Goal: Transaction & Acquisition: Book appointment/travel/reservation

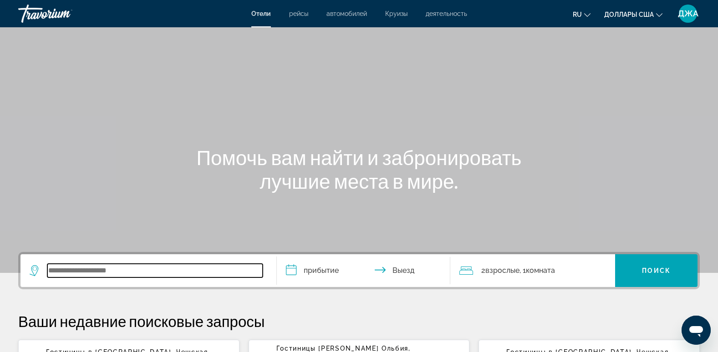
click at [99, 271] on input "Виджет поиска" at bounding box center [154, 271] width 215 height 14
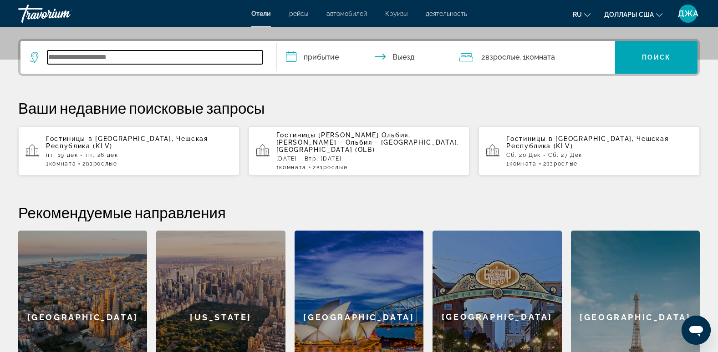
scroll to position [223, 0]
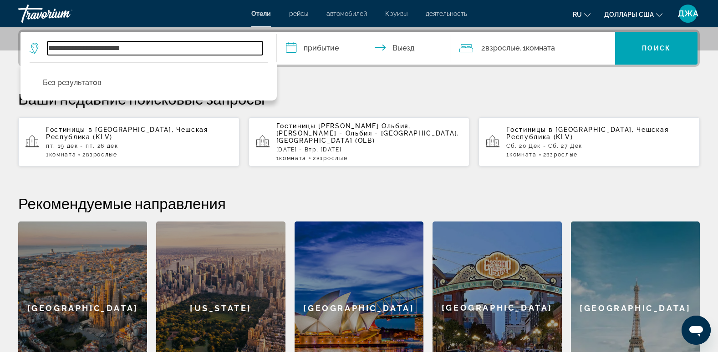
click at [69, 47] on input "**********" at bounding box center [154, 48] width 215 height 14
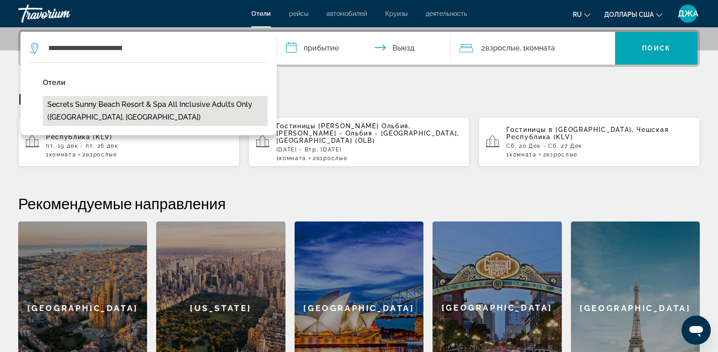
click at [133, 105] on button "Secrets Sunny Beach Resort & Spa All Inclusive Adults Only ([GEOGRAPHIC_DATA], …" at bounding box center [155, 111] width 225 height 30
type input "**********"
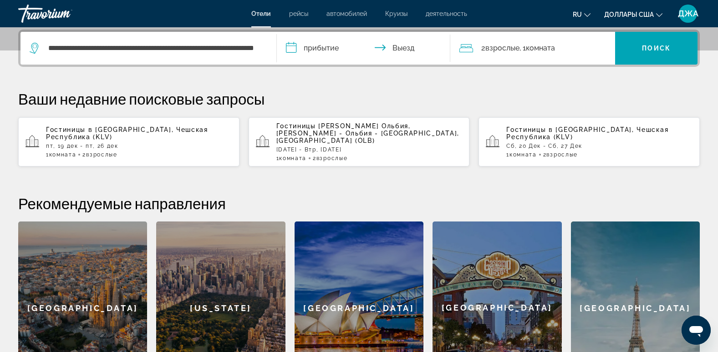
click at [320, 46] on input "**********" at bounding box center [365, 49] width 177 height 35
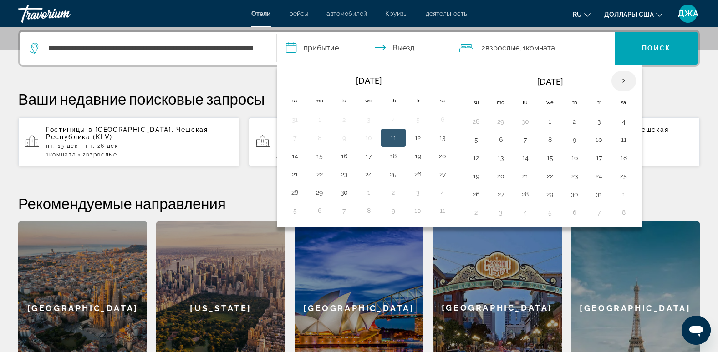
click at [621, 79] on th "Next month" at bounding box center [623, 81] width 25 height 20
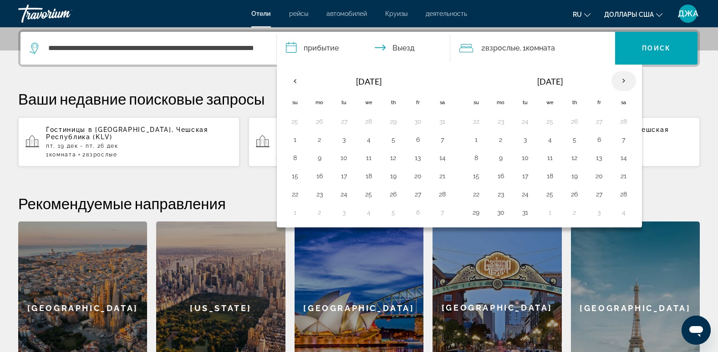
click at [621, 79] on th "Next month" at bounding box center [623, 81] width 25 height 20
click at [525, 174] on button "23" at bounding box center [525, 176] width 15 height 13
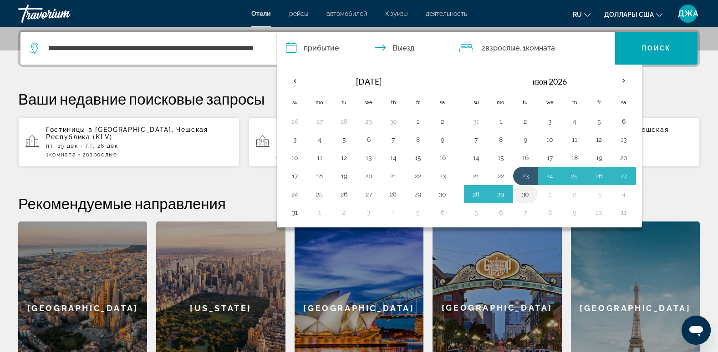
click at [525, 195] on button "30" at bounding box center [525, 194] width 15 height 13
type input "**********"
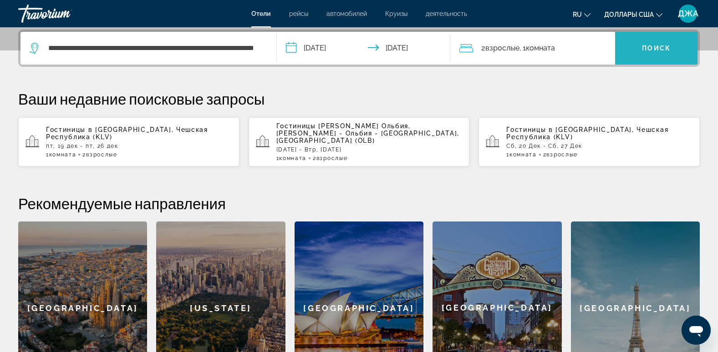
click at [658, 49] on span "Поиск" at bounding box center [656, 48] width 29 height 7
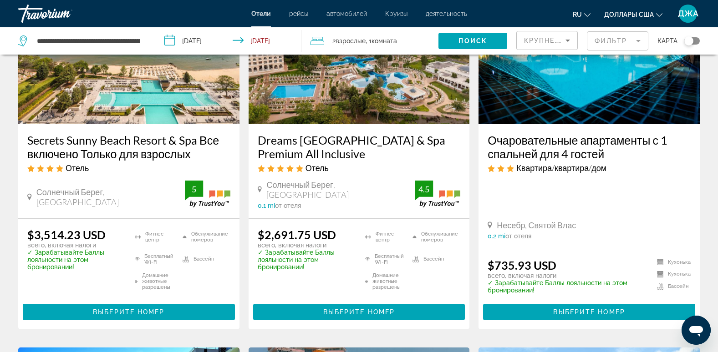
scroll to position [109, 0]
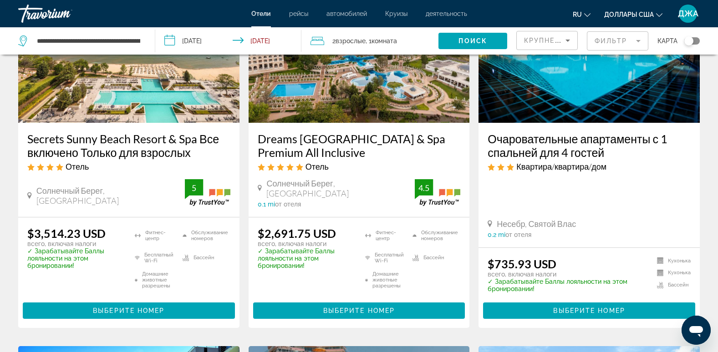
click at [632, 11] on span "Доллары США" at bounding box center [629, 14] width 50 height 7
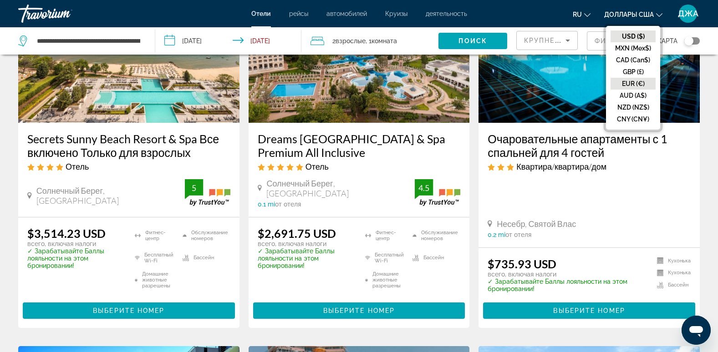
click at [634, 83] on button "EUR (€)" at bounding box center [632, 84] width 45 height 12
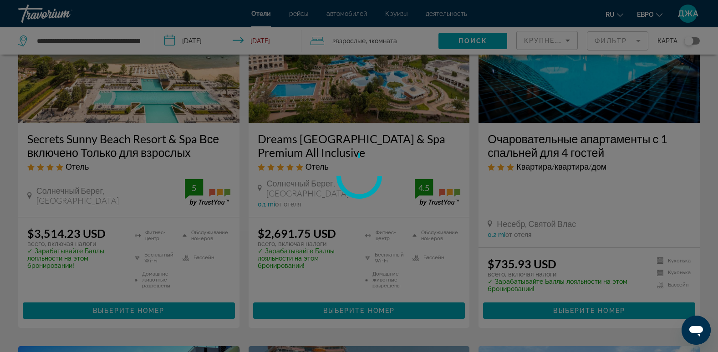
scroll to position [0, 0]
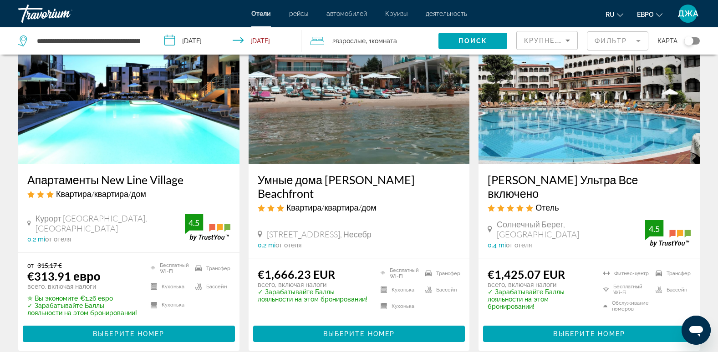
scroll to position [437, 0]
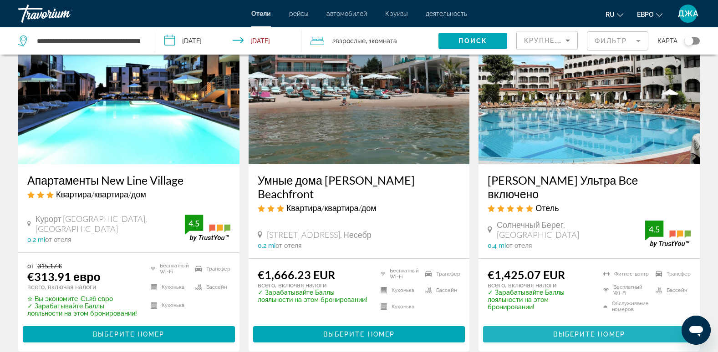
click at [590, 331] on span "Выберите номер" at bounding box center [588, 334] width 71 height 7
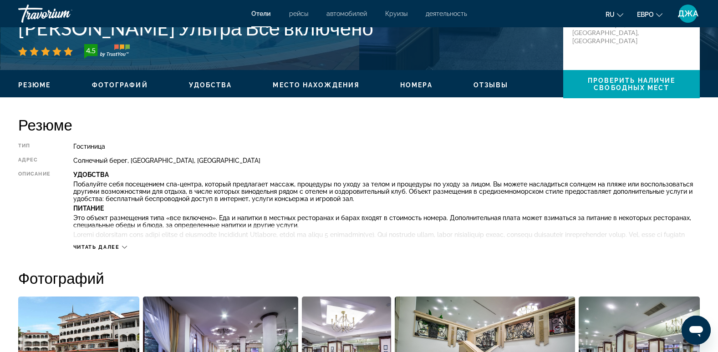
scroll to position [218, 0]
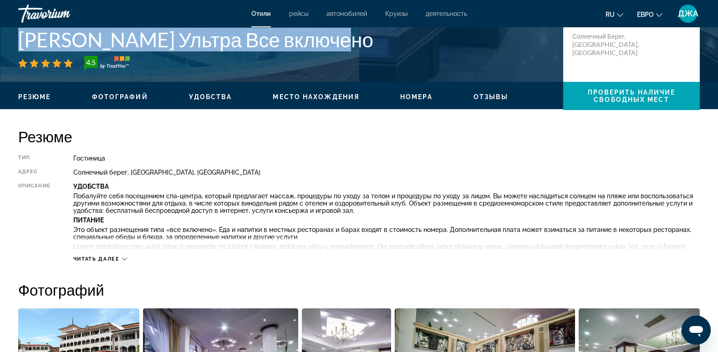
drag, startPoint x: 344, startPoint y: 50, endPoint x: 21, endPoint y: 40, distance: 322.8
click at [21, 40] on h1 "[PERSON_NAME] Ультра Все включено" at bounding box center [286, 40] width 536 height 24
copy h1 "[PERSON_NAME] Ультра Все включено"
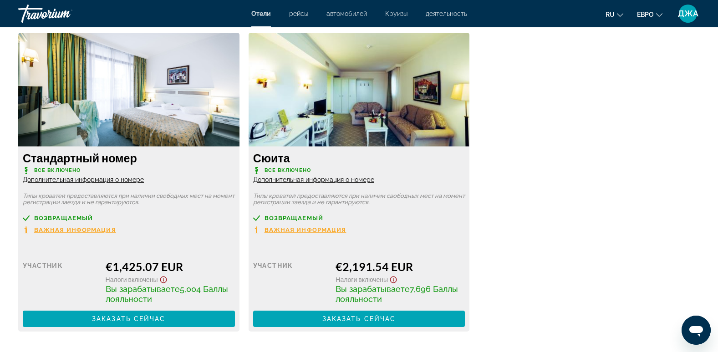
scroll to position [1256, 0]
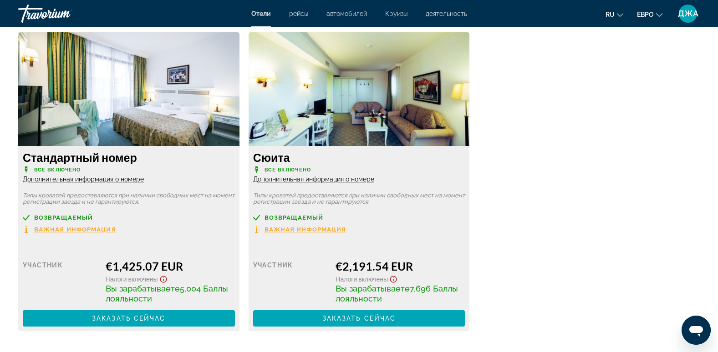
click at [563, 98] on div "Стандартный номер Все включено Дополнительная информация о номере Типы кроватей…" at bounding box center [359, 186] width 690 height 308
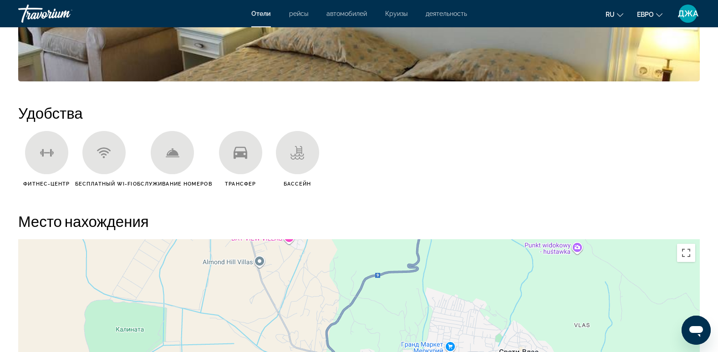
scroll to position [601, 0]
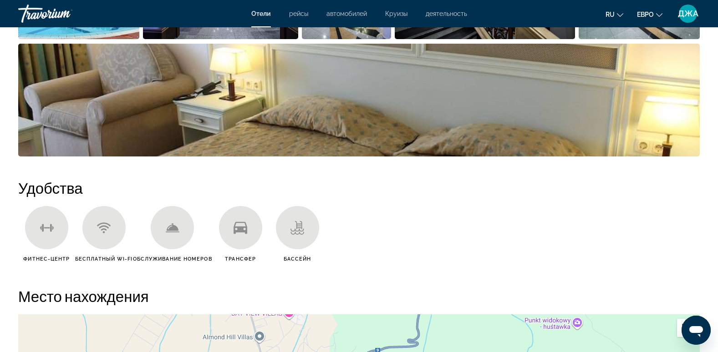
click at [510, 110] on img "Открыть полноэкранный слайдер изображений" at bounding box center [358, 100] width 681 height 113
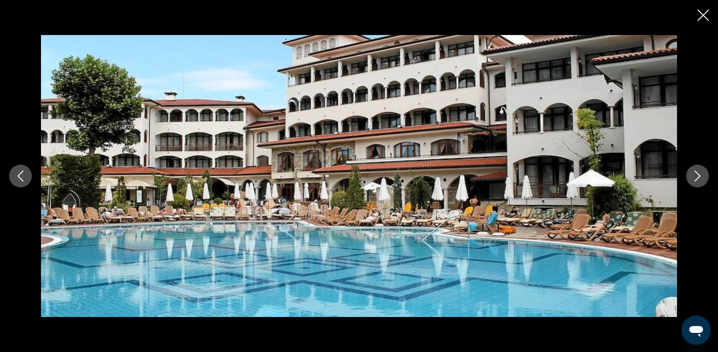
click at [695, 177] on icon "Следующее изображение" at bounding box center [697, 176] width 11 height 11
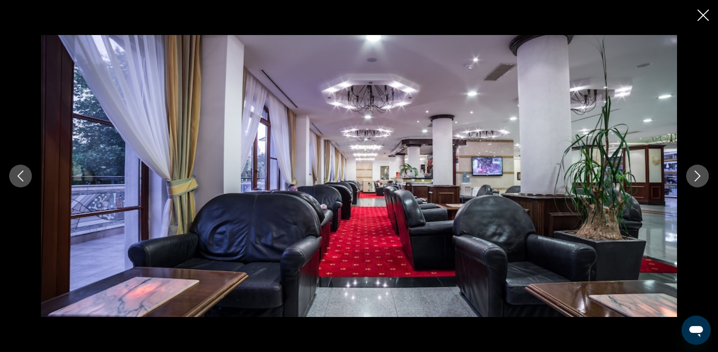
click at [695, 177] on icon "Следующее изображение" at bounding box center [697, 176] width 11 height 11
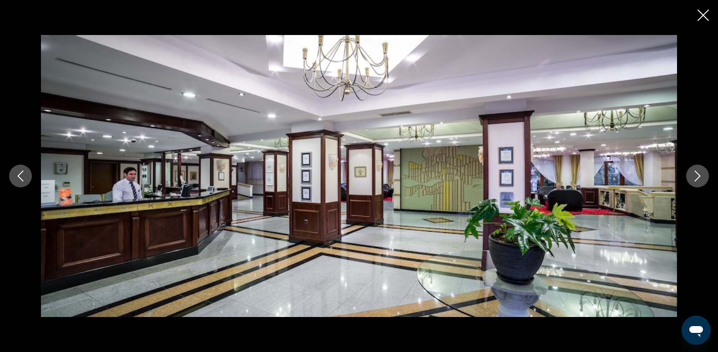
click at [695, 177] on icon "Следующее изображение" at bounding box center [697, 176] width 11 height 11
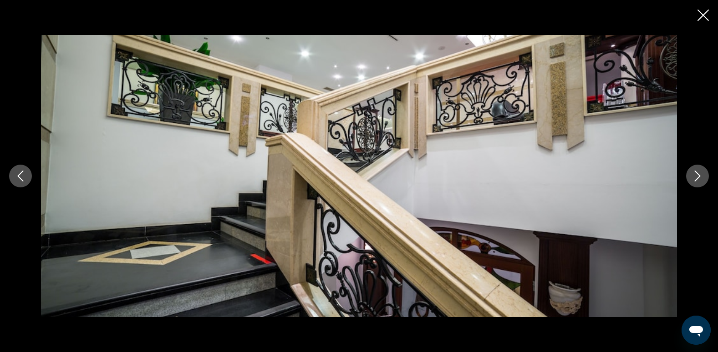
click at [695, 177] on icon "Следующее изображение" at bounding box center [697, 176] width 11 height 11
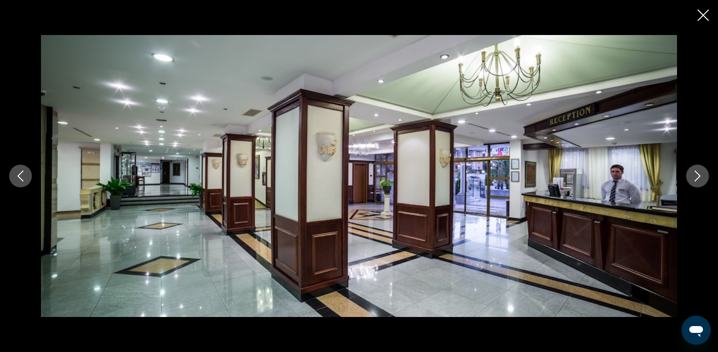
click at [695, 177] on icon "Следующее изображение" at bounding box center [697, 176] width 11 height 11
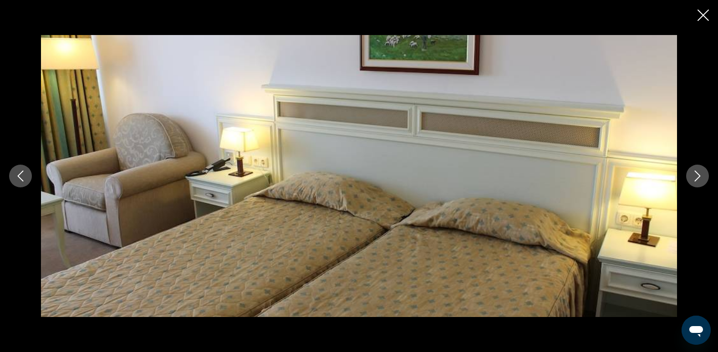
click at [695, 177] on icon "Следующее изображение" at bounding box center [697, 176] width 11 height 11
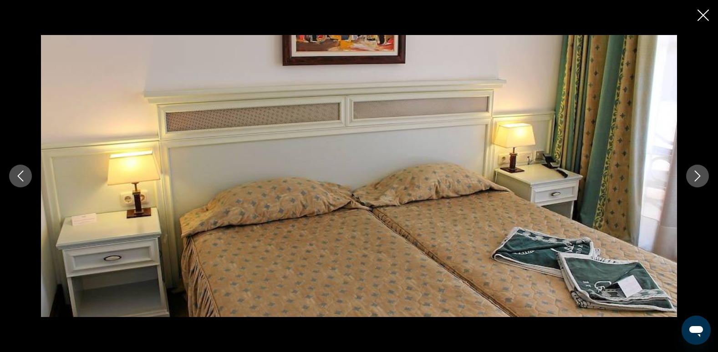
click at [695, 177] on icon "Следующее изображение" at bounding box center [697, 176] width 11 height 11
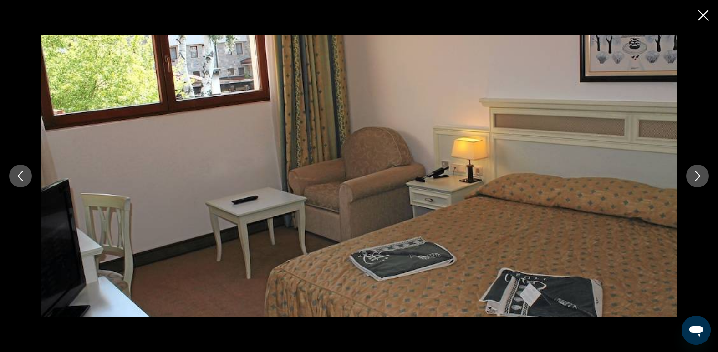
click at [695, 177] on icon "Следующее изображение" at bounding box center [697, 176] width 11 height 11
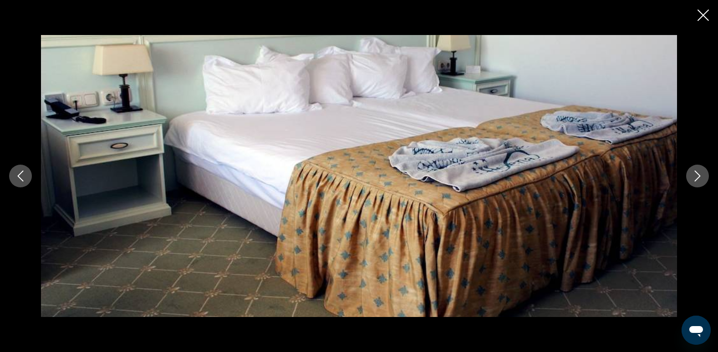
click at [695, 177] on icon "Следующее изображение" at bounding box center [697, 176] width 11 height 11
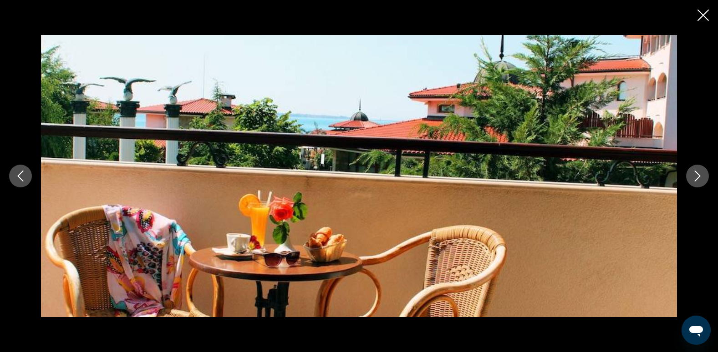
click at [695, 177] on icon "Следующее изображение" at bounding box center [697, 176] width 11 height 11
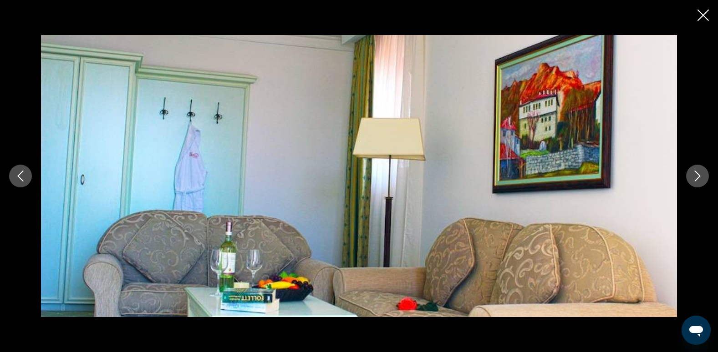
click at [695, 177] on icon "Следующее изображение" at bounding box center [697, 176] width 11 height 11
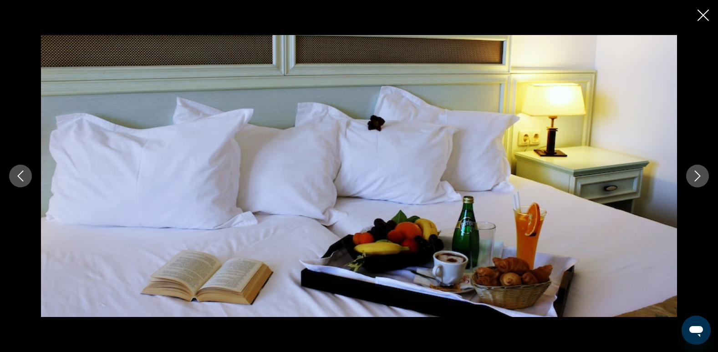
click at [695, 177] on icon "Следующее изображение" at bounding box center [697, 176] width 11 height 11
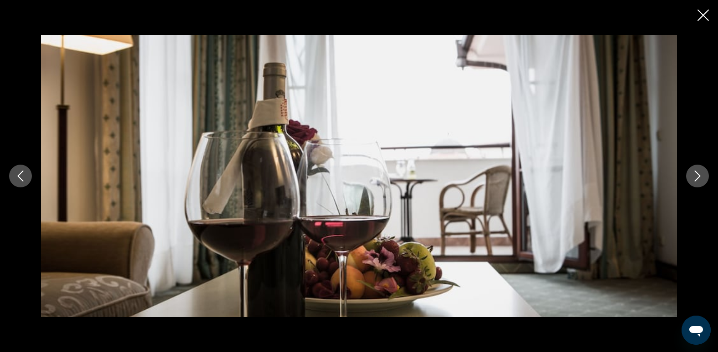
click at [695, 177] on icon "Следующее изображение" at bounding box center [697, 176] width 11 height 11
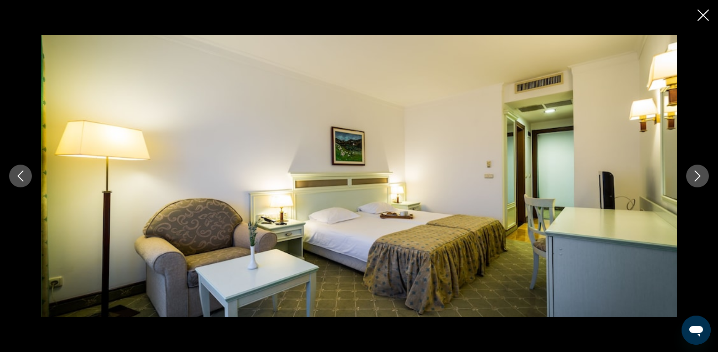
click at [695, 177] on icon "Следующее изображение" at bounding box center [697, 176] width 11 height 11
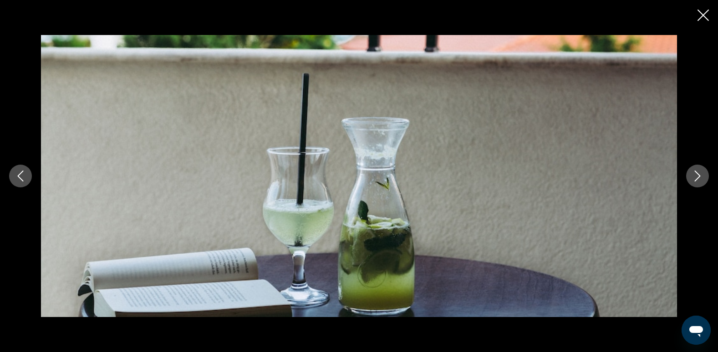
click at [695, 177] on icon "Следующее изображение" at bounding box center [697, 176] width 11 height 11
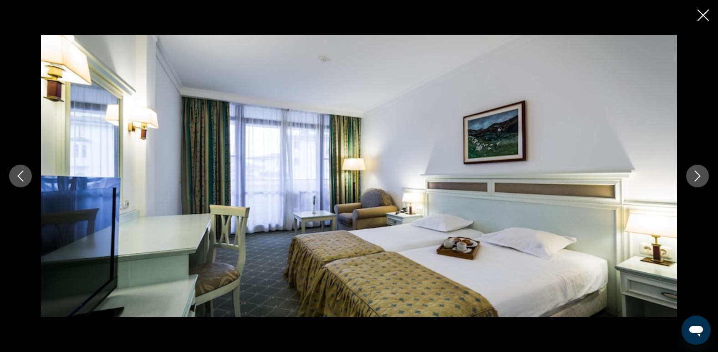
click at [695, 177] on icon "Следующее изображение" at bounding box center [697, 176] width 11 height 11
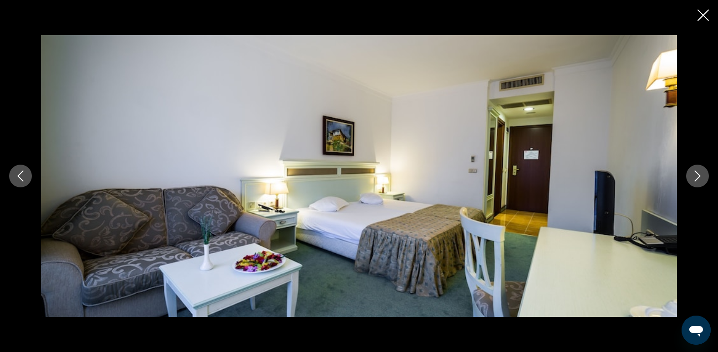
click at [664, 88] on img "Основное содержание" at bounding box center [359, 176] width 636 height 282
click at [704, 154] on div "prev next" at bounding box center [359, 176] width 718 height 282
click at [693, 177] on icon "Следующее изображение" at bounding box center [697, 176] width 11 height 11
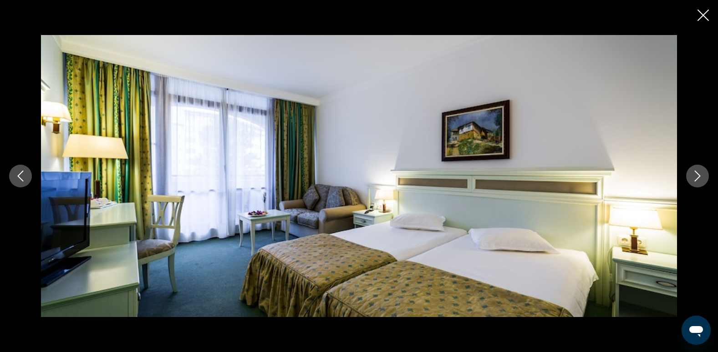
click at [693, 177] on icon "Следующее изображение" at bounding box center [697, 176] width 11 height 11
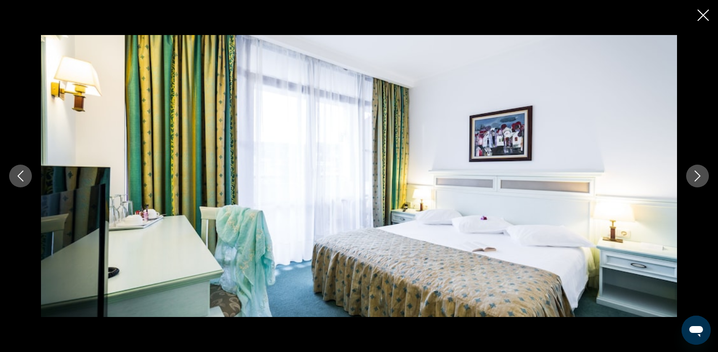
click at [693, 177] on icon "Следующее изображение" at bounding box center [697, 176] width 11 height 11
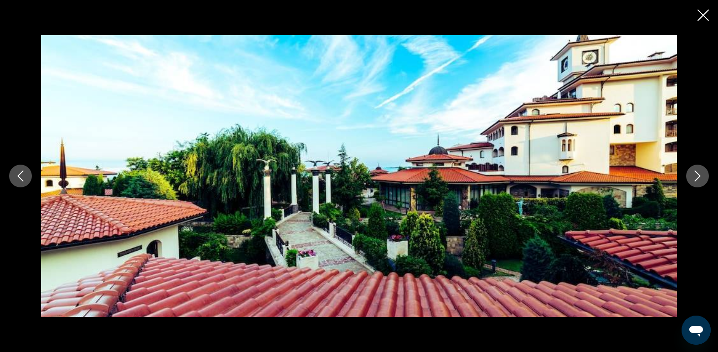
click at [693, 177] on icon "Следующее изображение" at bounding box center [697, 176] width 11 height 11
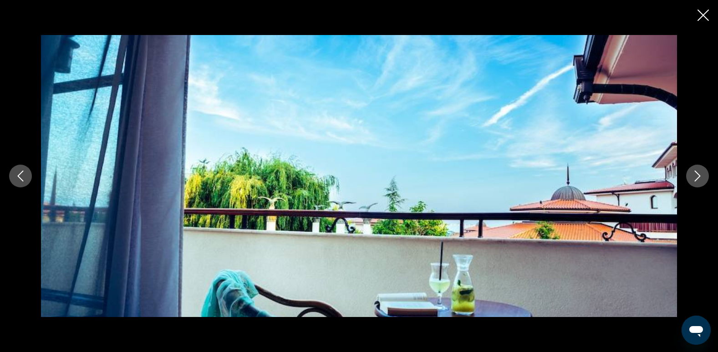
click at [693, 177] on icon "Следующее изображение" at bounding box center [697, 176] width 11 height 11
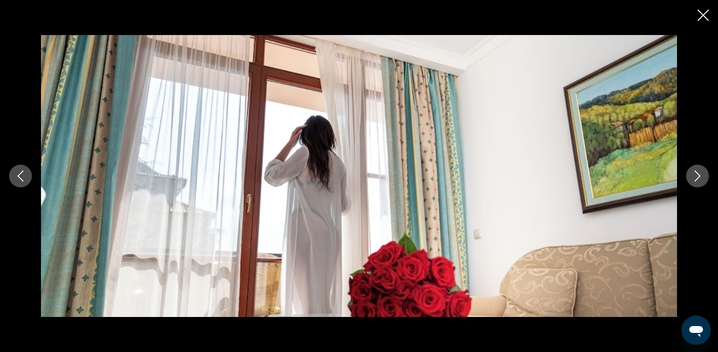
click at [693, 177] on icon "Следующее изображение" at bounding box center [697, 176] width 11 height 11
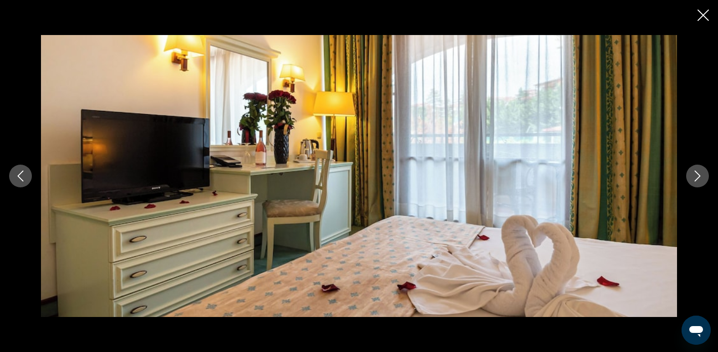
click at [693, 177] on icon "Следующее изображение" at bounding box center [697, 176] width 11 height 11
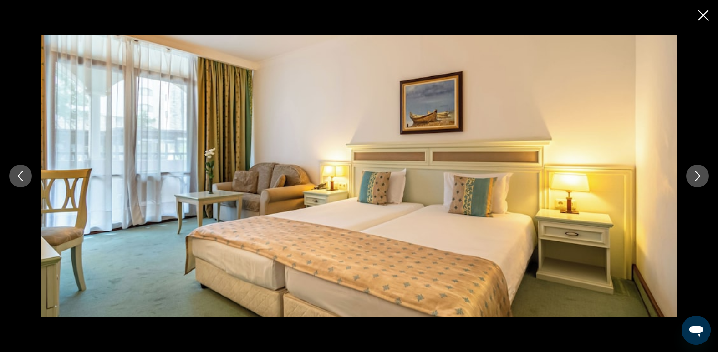
click at [693, 177] on icon "Следующее изображение" at bounding box center [697, 176] width 11 height 11
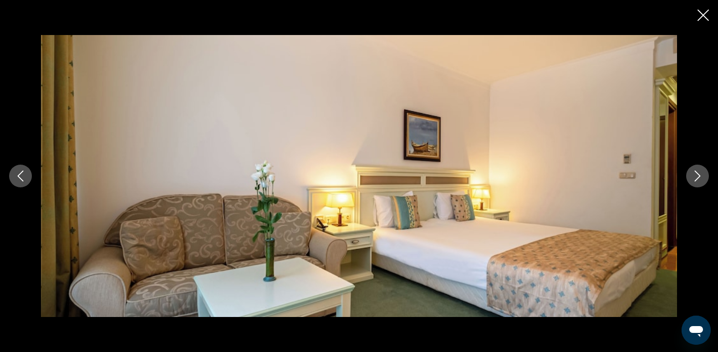
click at [693, 177] on icon "Следующее изображение" at bounding box center [697, 176] width 11 height 11
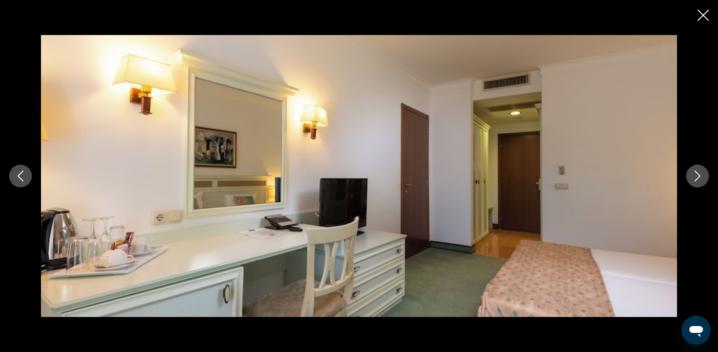
click at [693, 177] on icon "Следующее изображение" at bounding box center [697, 176] width 11 height 11
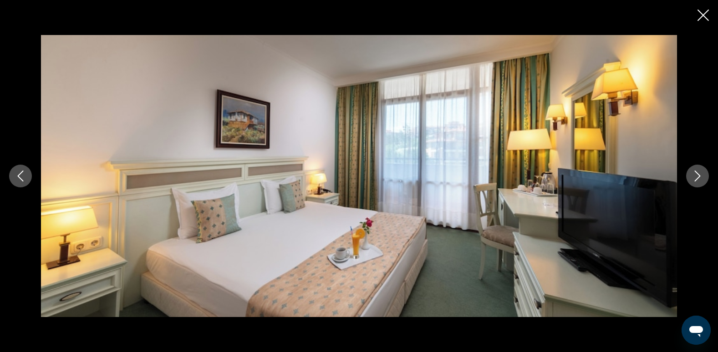
click at [693, 177] on icon "Следующее изображение" at bounding box center [697, 176] width 11 height 11
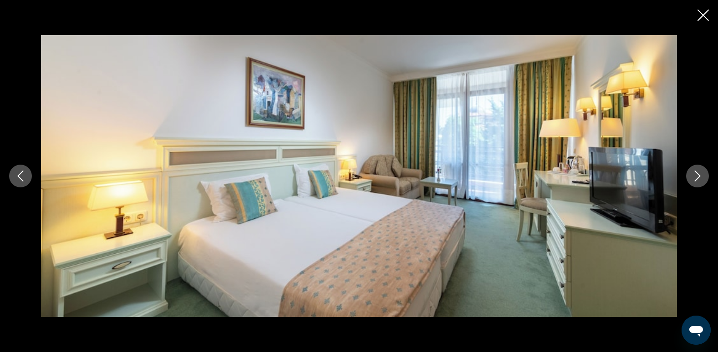
click at [693, 177] on icon "Следующее изображение" at bounding box center [697, 176] width 11 height 11
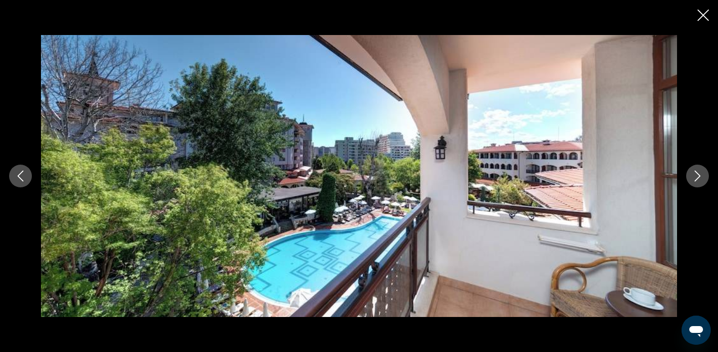
click at [693, 177] on icon "Следующее изображение" at bounding box center [697, 176] width 11 height 11
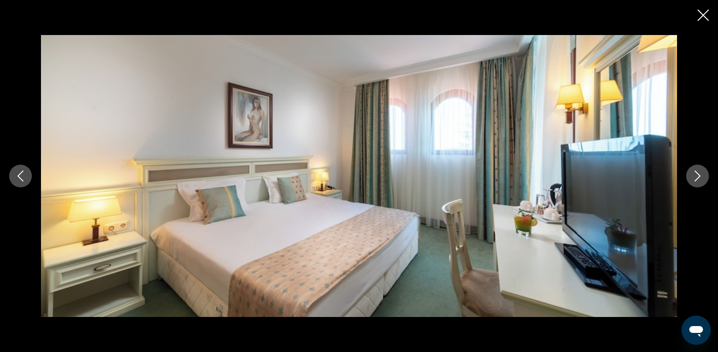
click at [702, 11] on icon "Закрыть слайд-шоу" at bounding box center [702, 15] width 11 height 11
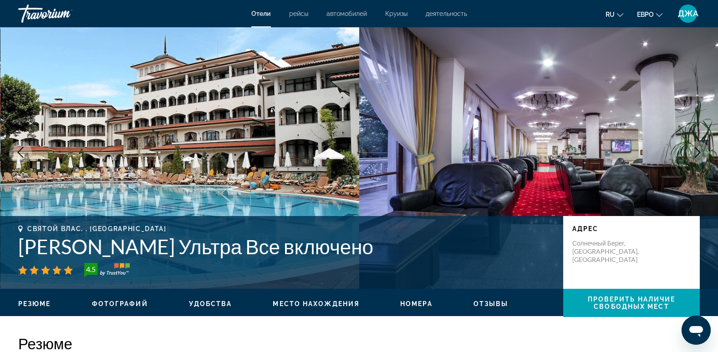
scroll to position [0, 0]
